Goal: Task Accomplishment & Management: Manage account settings

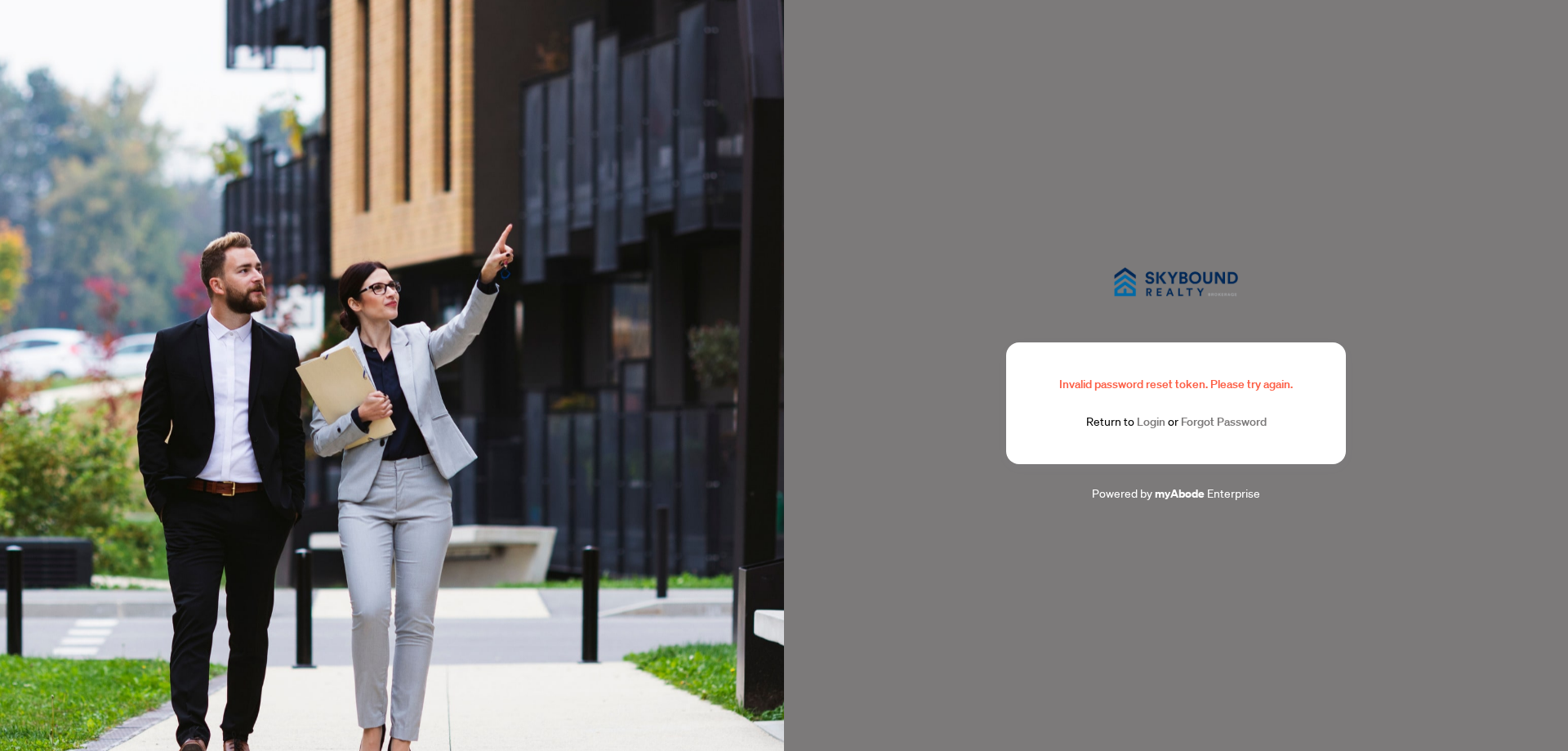
click at [1150, 423] on link "Login" at bounding box center [1150, 421] width 28 height 15
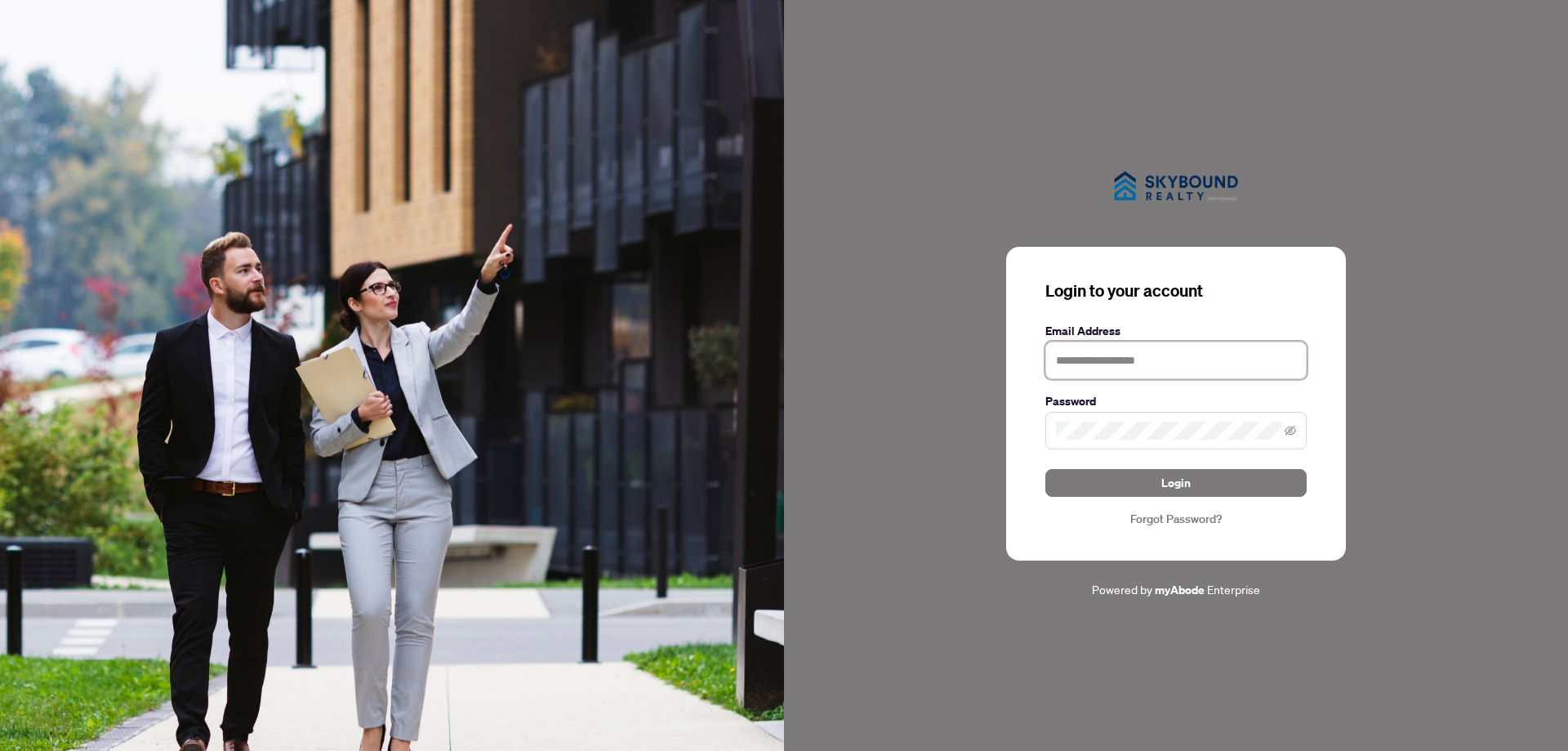
type input "**********"
click at [1286, 430] on icon "eye-invisible" at bounding box center [1290, 430] width 11 height 9
click at [1164, 482] on span "Login" at bounding box center [1176, 482] width 29 height 26
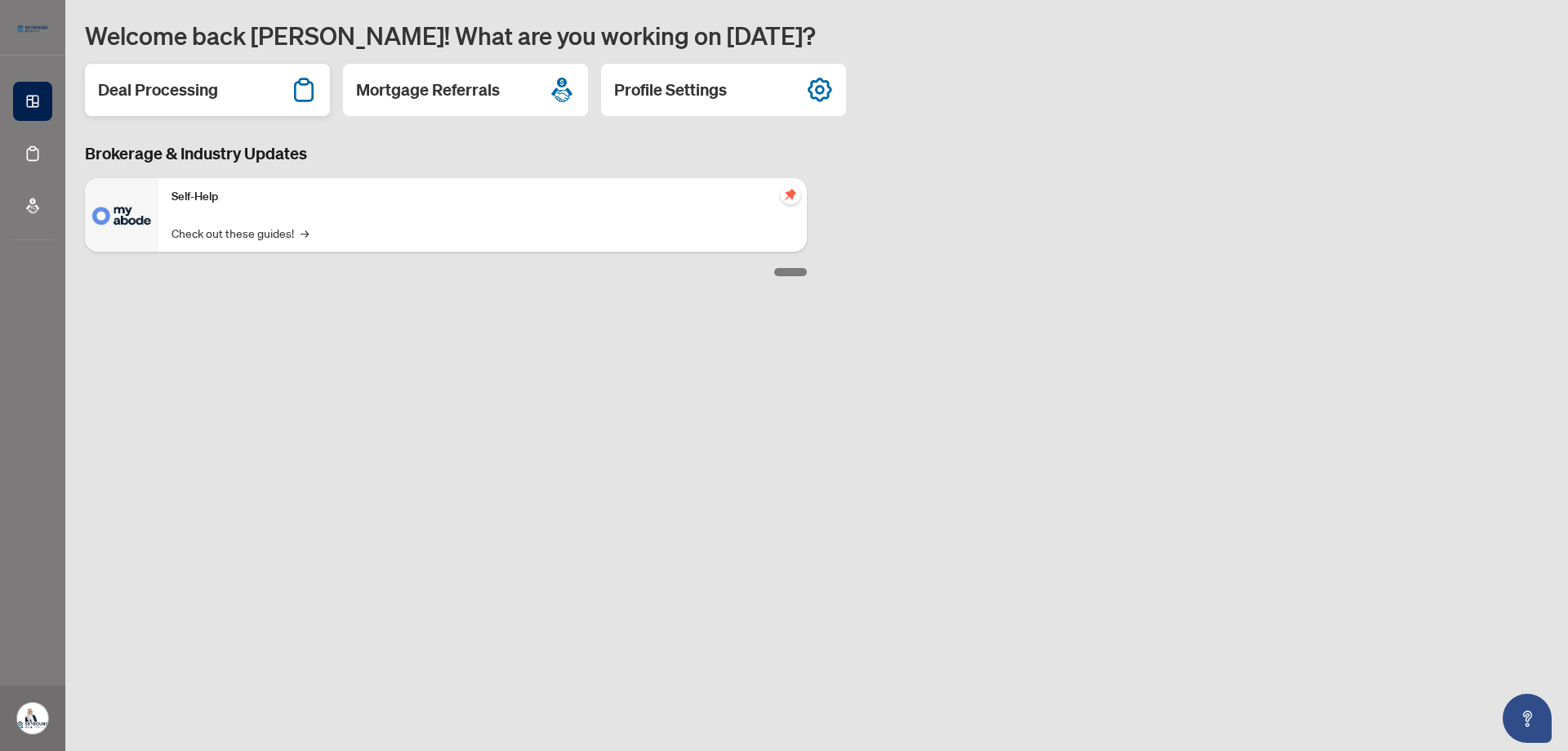
click at [189, 89] on h2 "Deal Processing" at bounding box center [158, 90] width 120 height 23
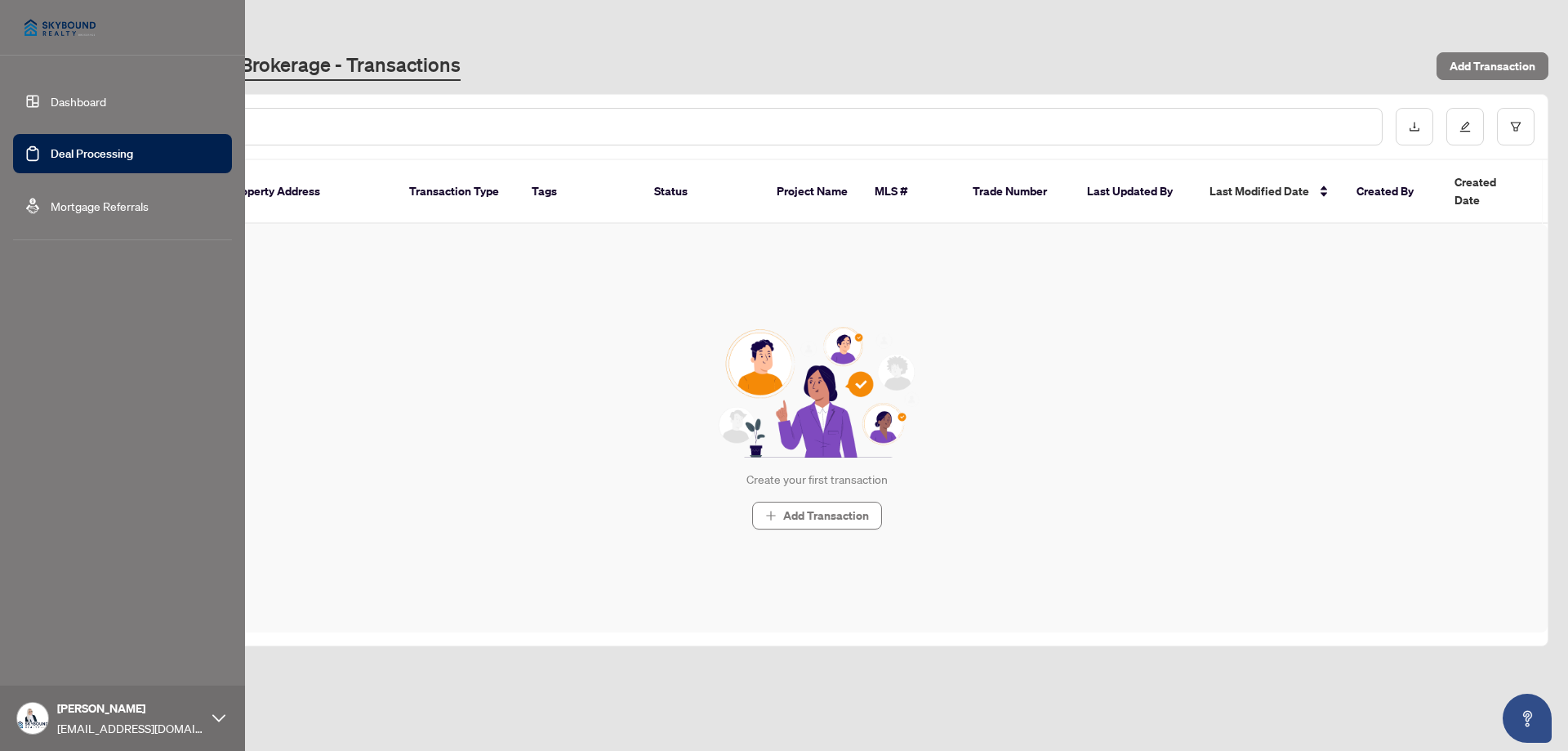
click at [118, 202] on link "Mortgage Referrals" at bounding box center [99, 206] width 98 height 15
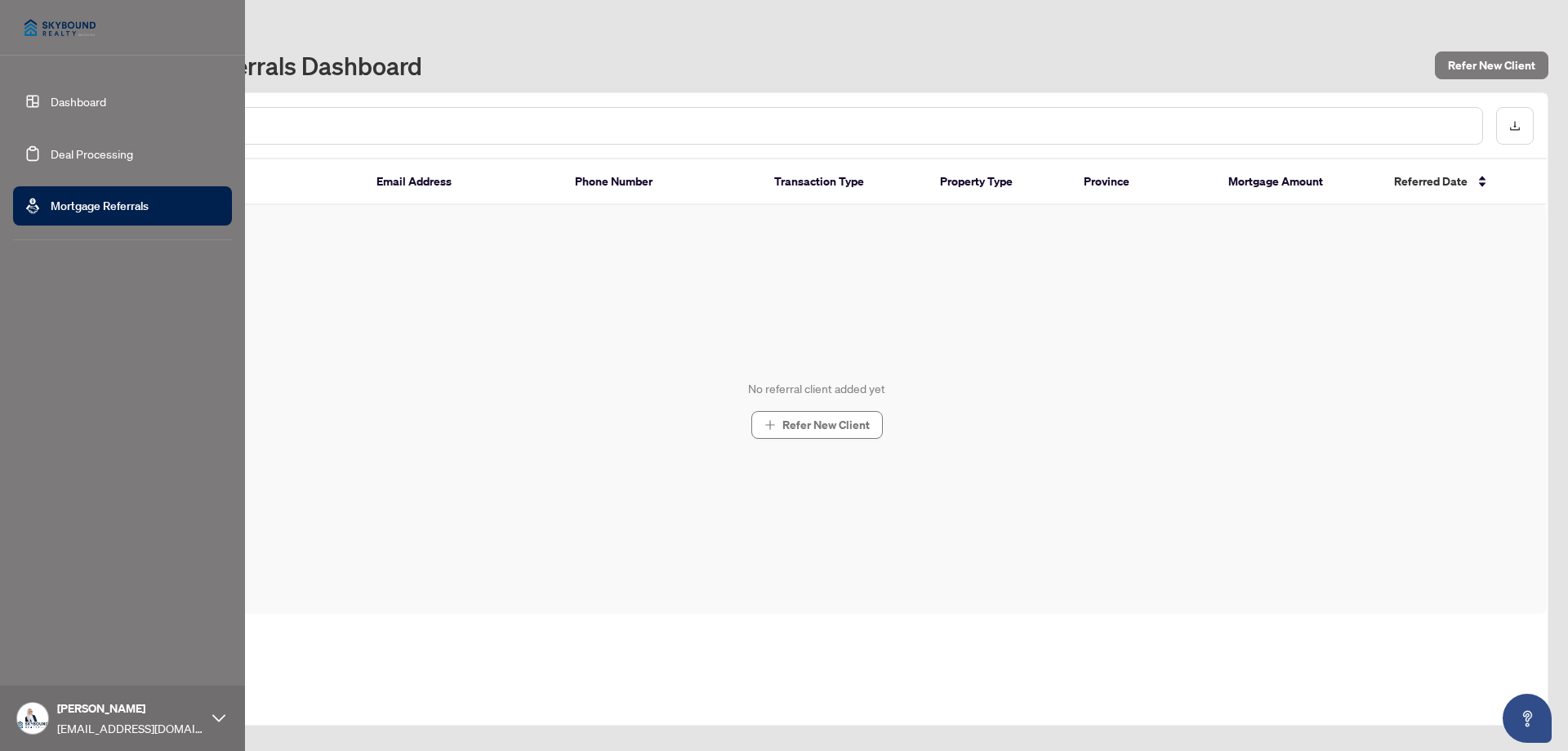
click at [61, 151] on link "Deal Processing" at bounding box center [91, 153] width 83 height 15
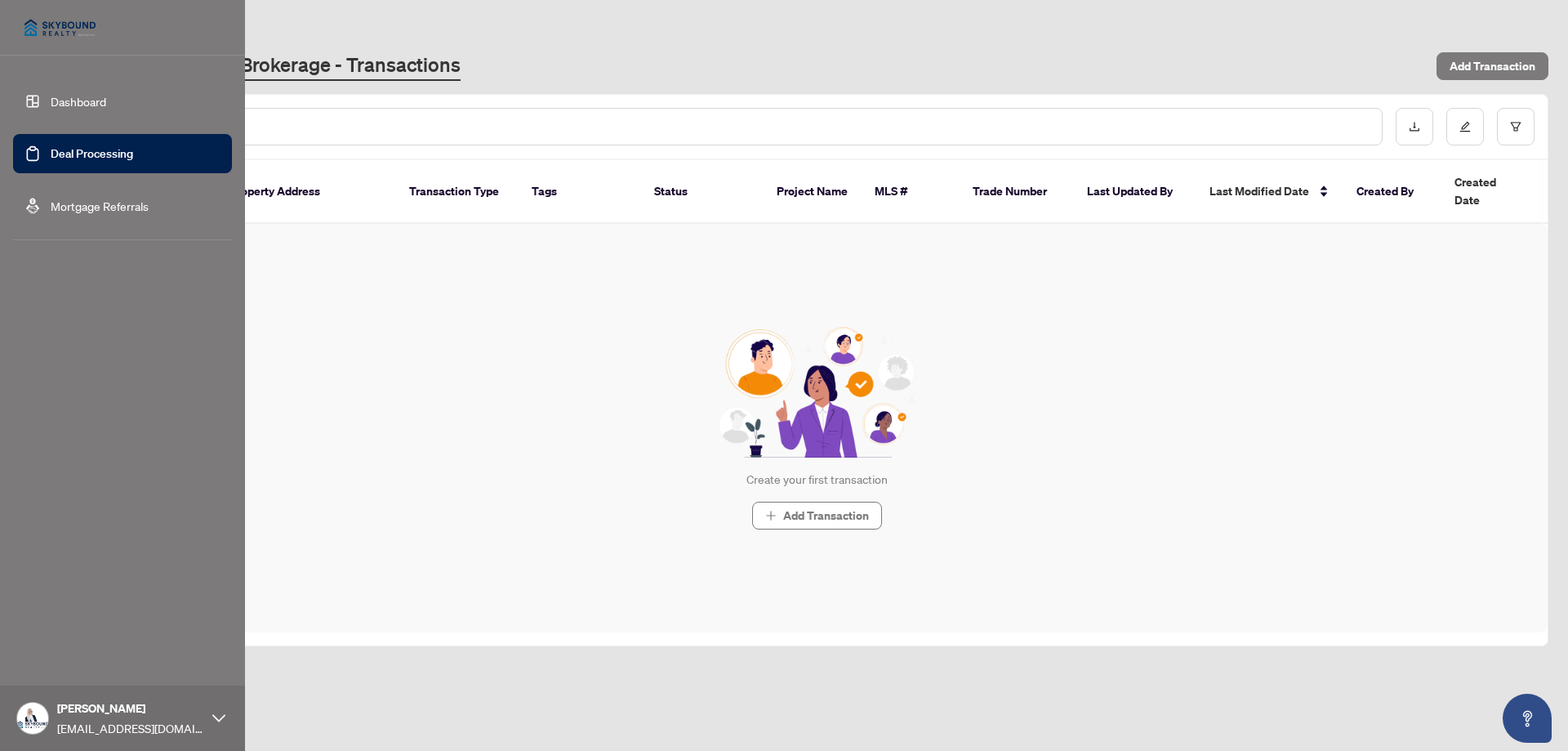
click at [55, 99] on link "Dashboard" at bounding box center [78, 101] width 55 height 15
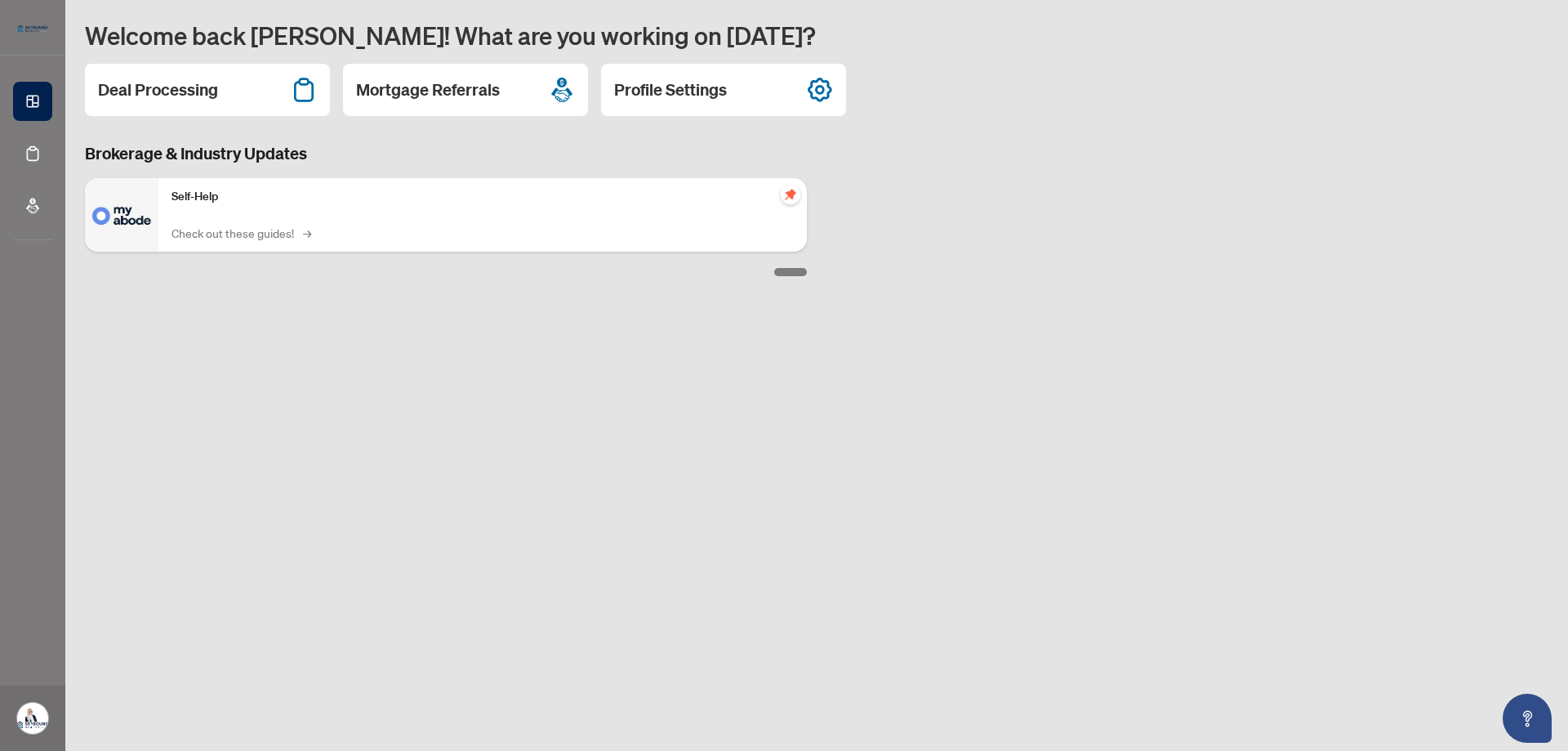
click at [290, 235] on link "Check out these guides! →" at bounding box center [240, 232] width 137 height 18
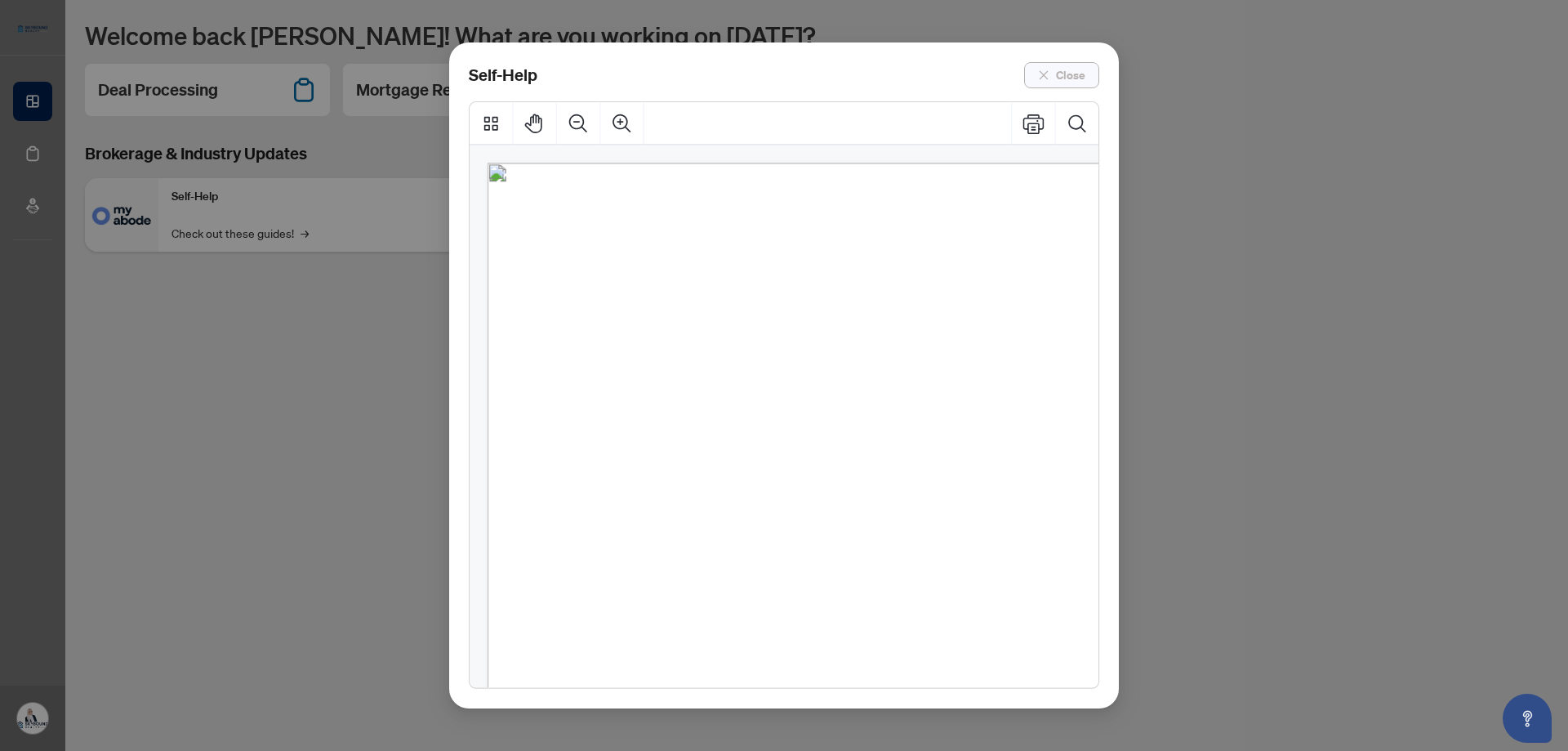
click at [1044, 76] on icon "close" at bounding box center [1043, 74] width 9 height 9
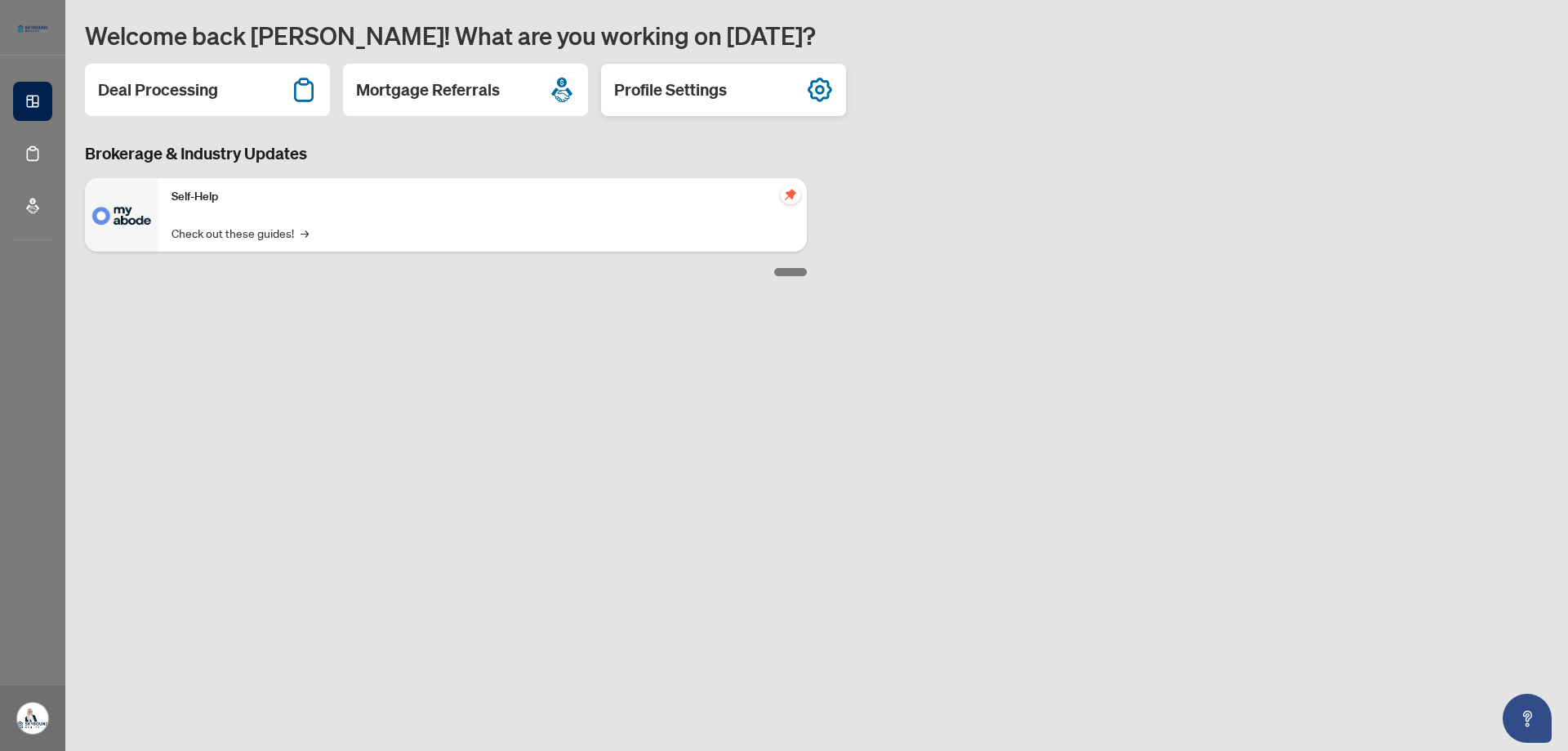
click at [700, 84] on h2 "Profile Settings" at bounding box center [671, 90] width 113 height 23
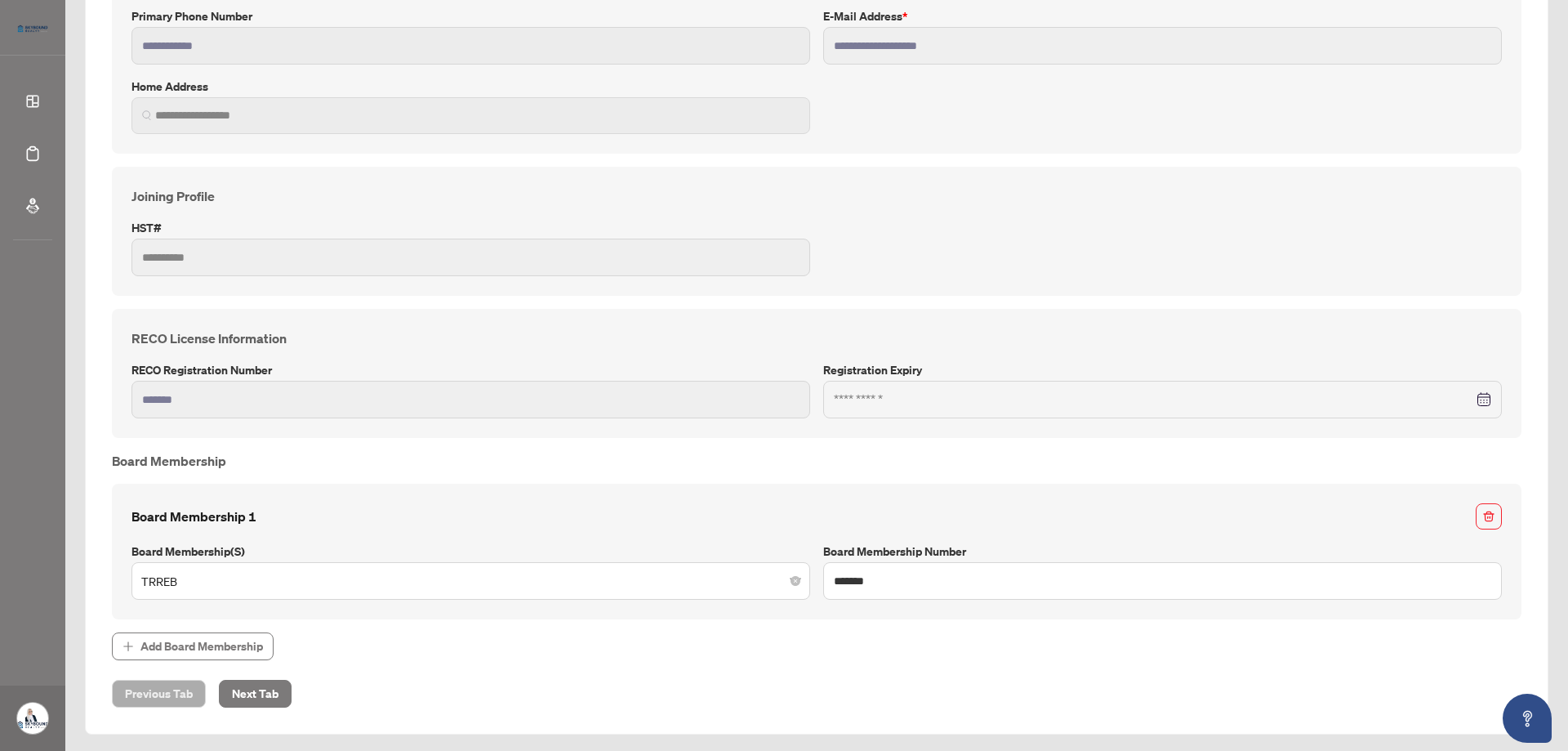
scroll to position [343, 0]
click at [273, 687] on span "Next Tab" at bounding box center [255, 690] width 47 height 26
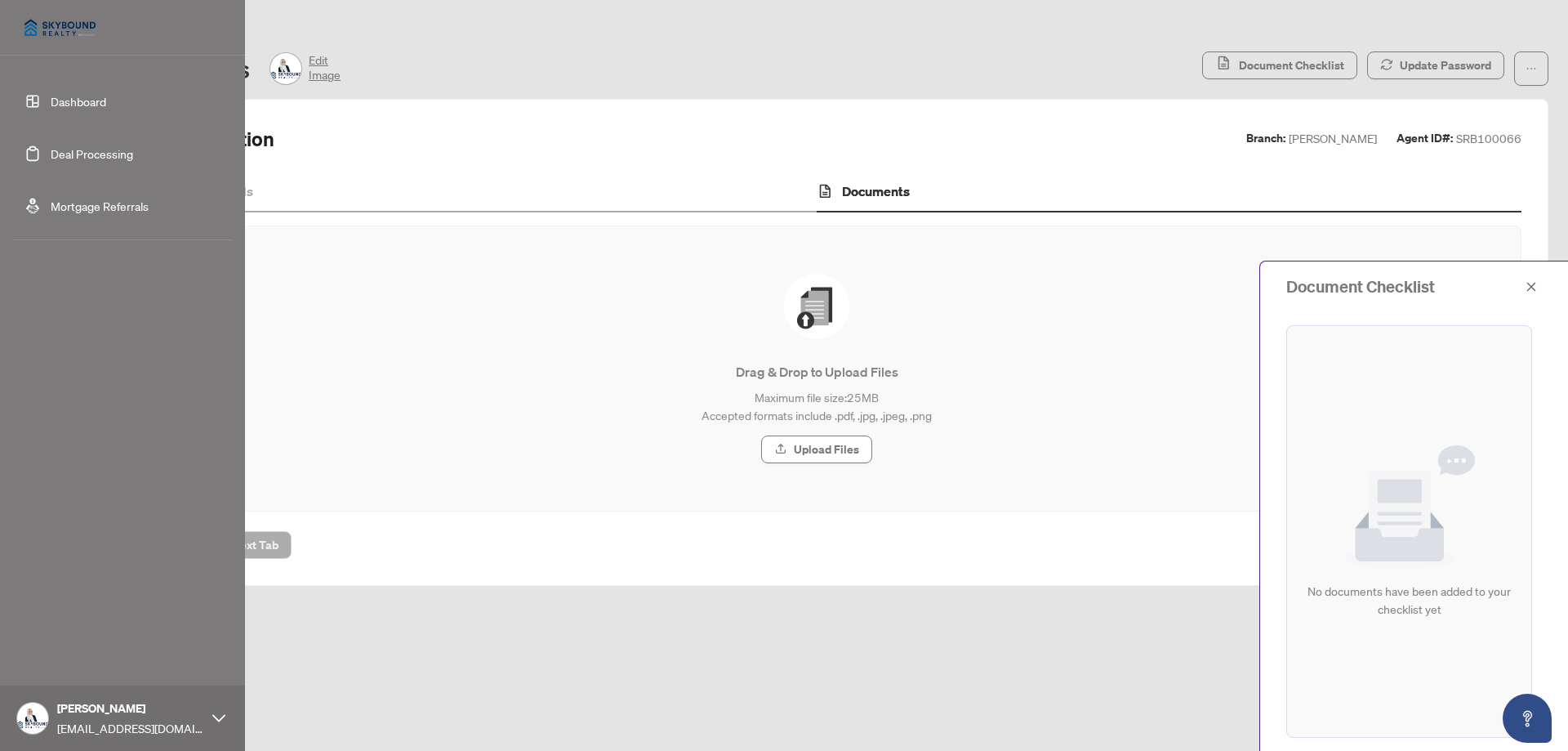
click at [69, 28] on img at bounding box center [60, 28] width 94 height 39
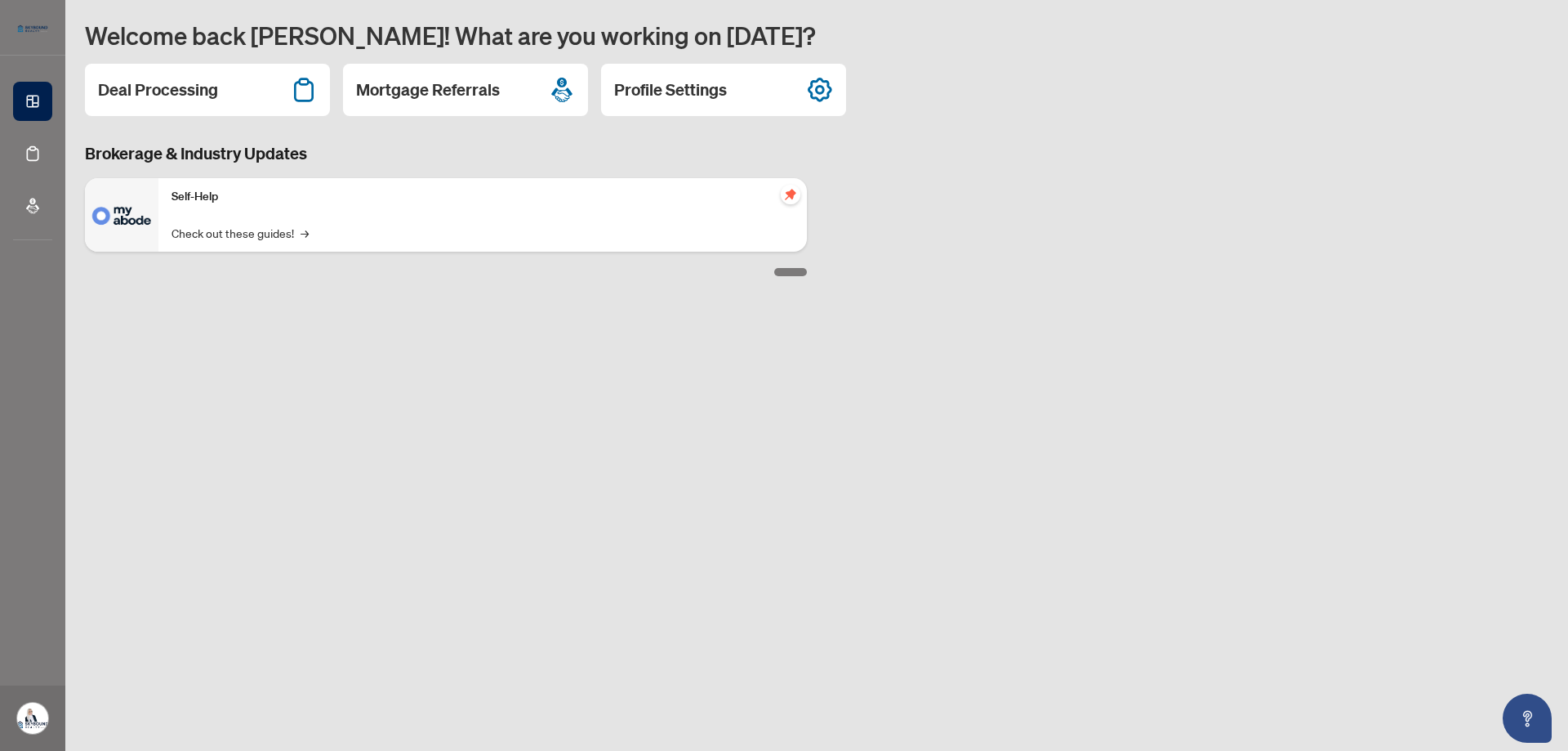
click at [555, 392] on main "Welcome back [PERSON_NAME]! What are you working on [DATE]? Deal Processing Mor…" at bounding box center [816, 376] width 1502 height 751
